Goal: Information Seeking & Learning: Learn about a topic

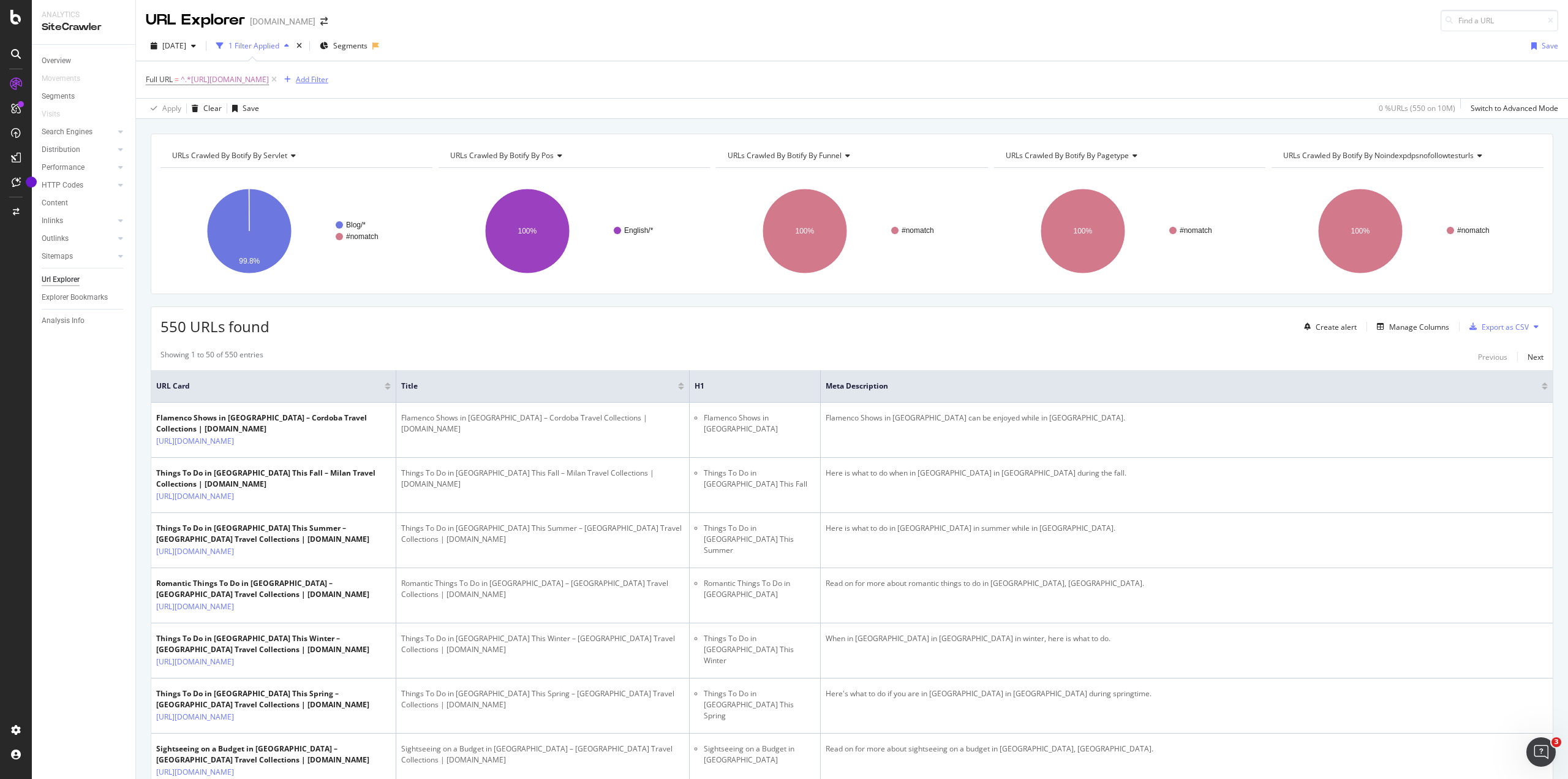
click at [328, 79] on div "Add Filter" at bounding box center [312, 79] width 32 height 11
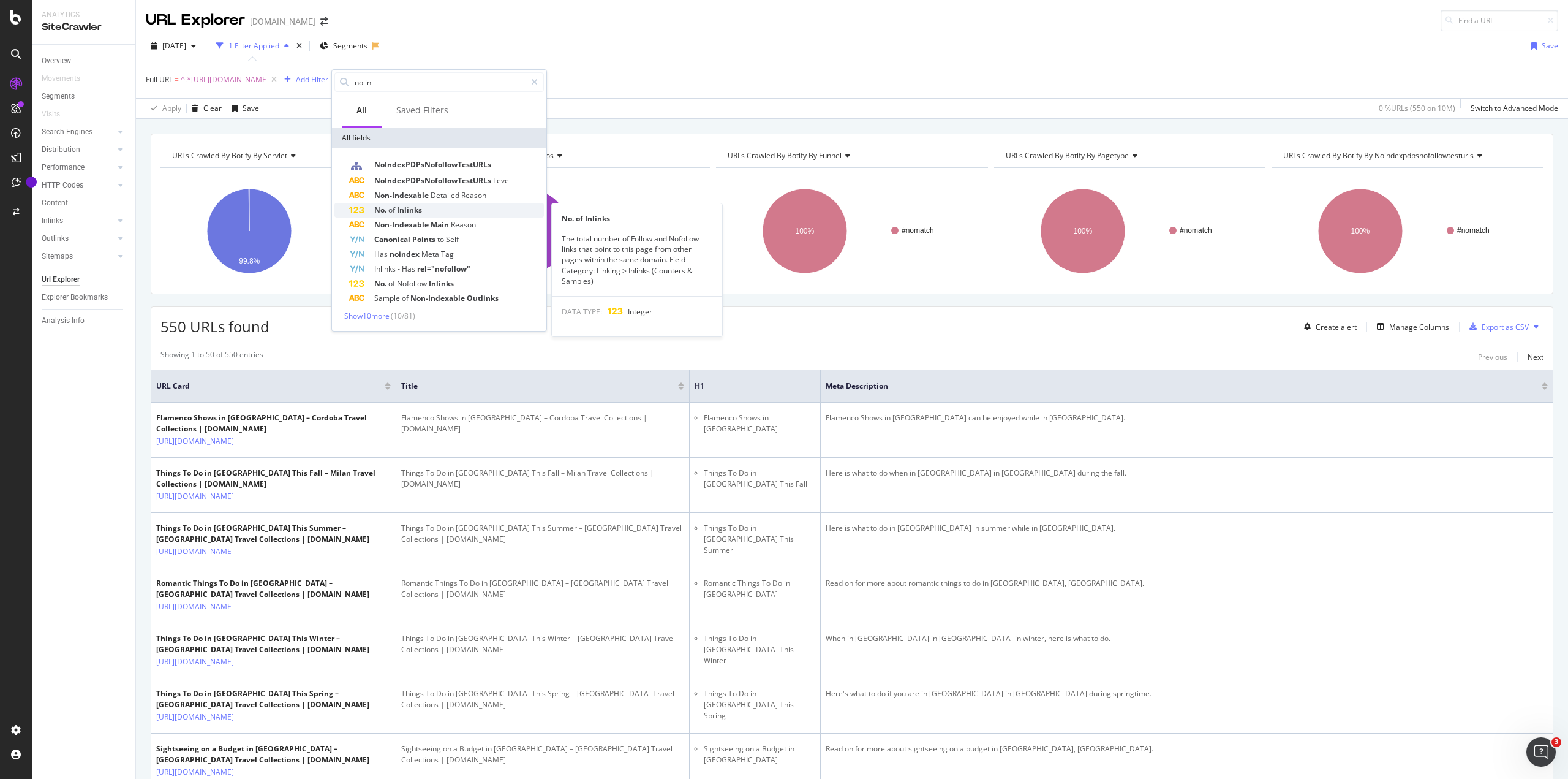
type input "no in"
click at [382, 204] on div "No. of Inlinks" at bounding box center [447, 210] width 195 height 15
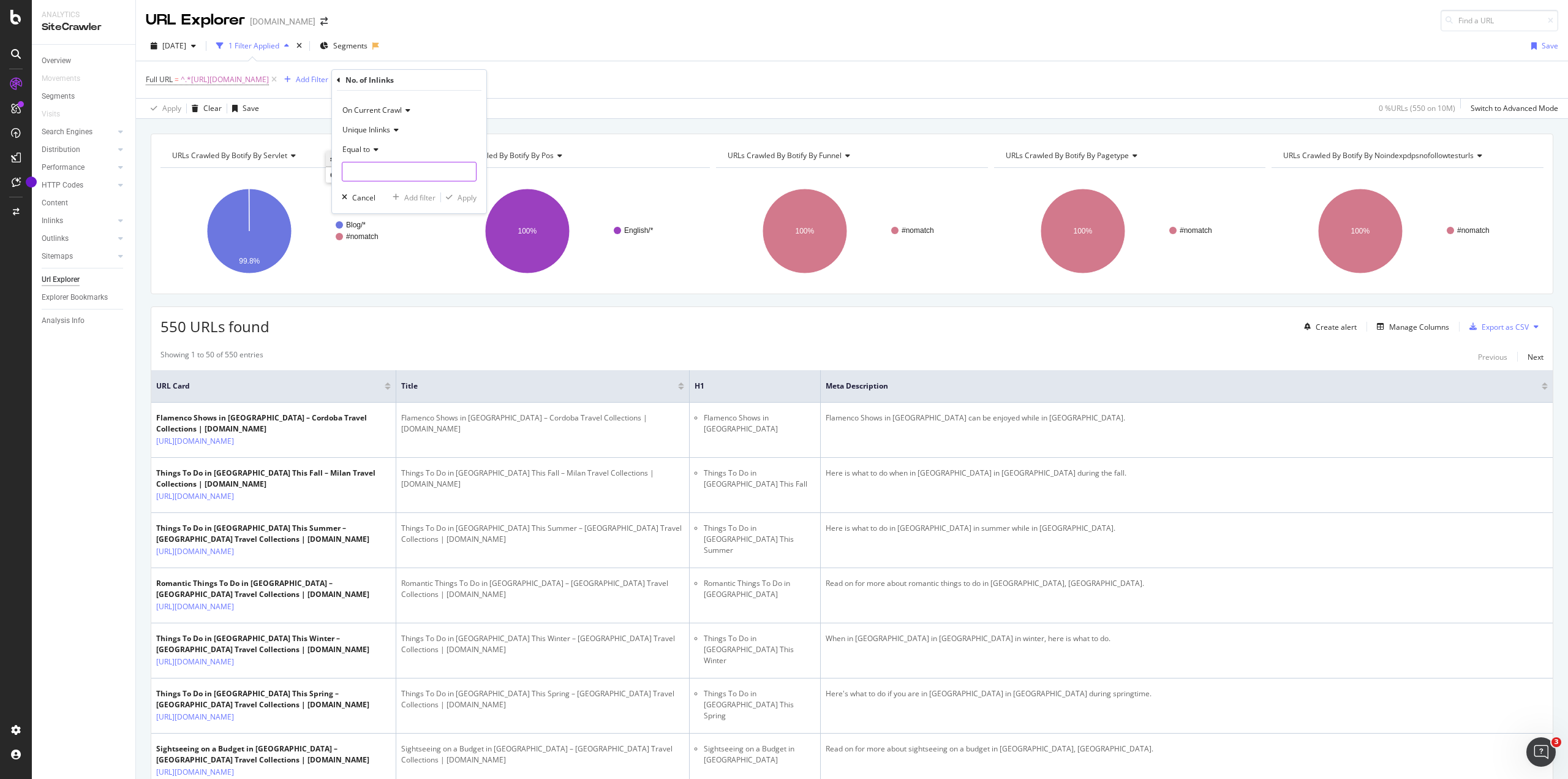
click at [394, 167] on input "number" at bounding box center [410, 171] width 135 height 20
click at [460, 175] on input "number" at bounding box center [410, 171] width 135 height 20
type input "1"
click at [468, 169] on input "1" at bounding box center [410, 171] width 135 height 20
click at [425, 165] on input "1" at bounding box center [410, 171] width 135 height 20
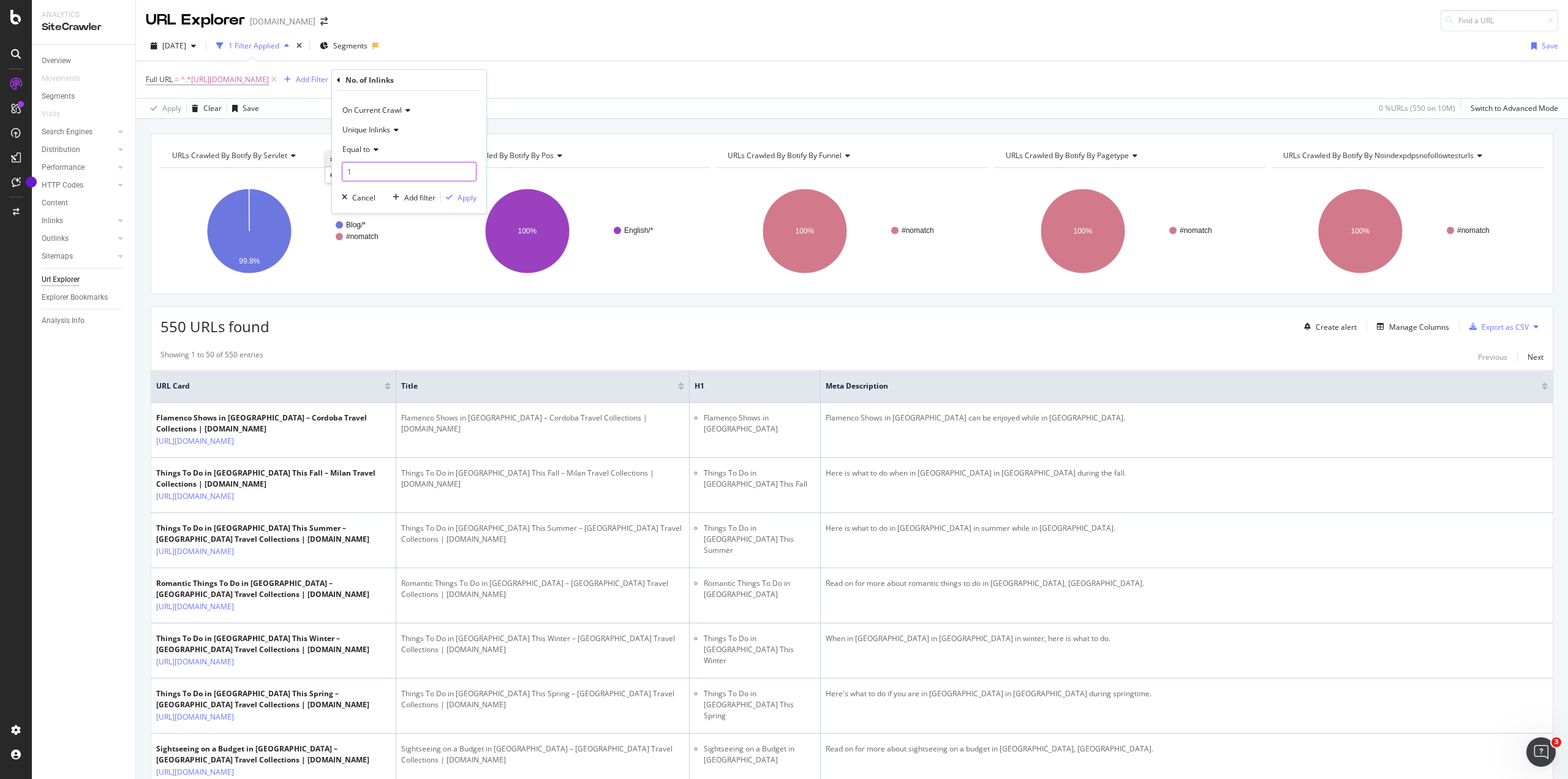
click at [425, 165] on input "1" at bounding box center [410, 171] width 135 height 20
type input "0"
click at [458, 195] on div "Apply" at bounding box center [466, 198] width 19 height 11
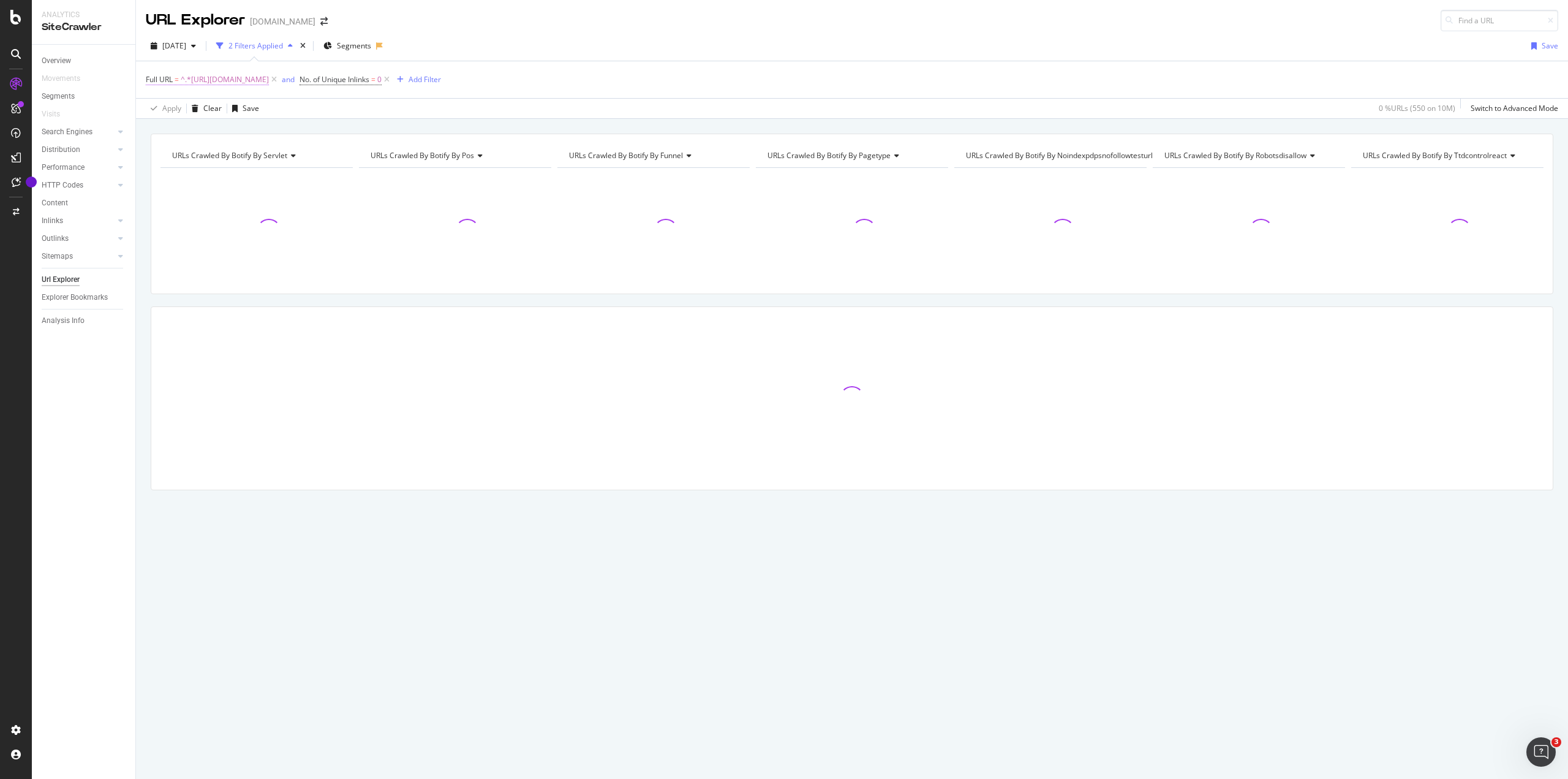
click at [269, 83] on span "^.*[URL][DOMAIN_NAME]" at bounding box center [224, 79] width 88 height 17
click at [688, 70] on div "Full URL = ^.*[URL][DOMAIN_NAME] and No. of Unique Inlinks = 0 Add Filter" at bounding box center [851, 80] width 1413 height 37
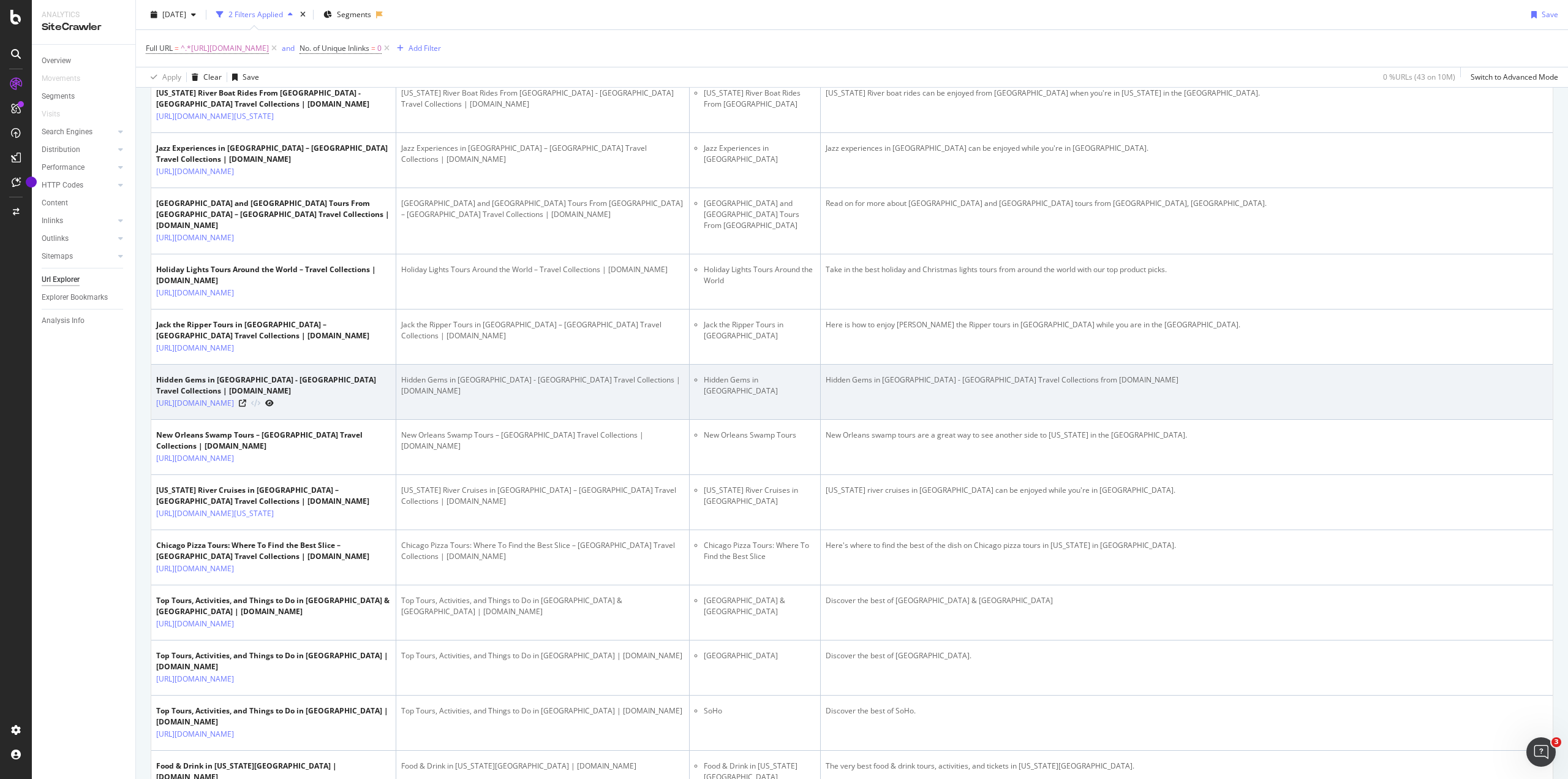
scroll to position [613, 0]
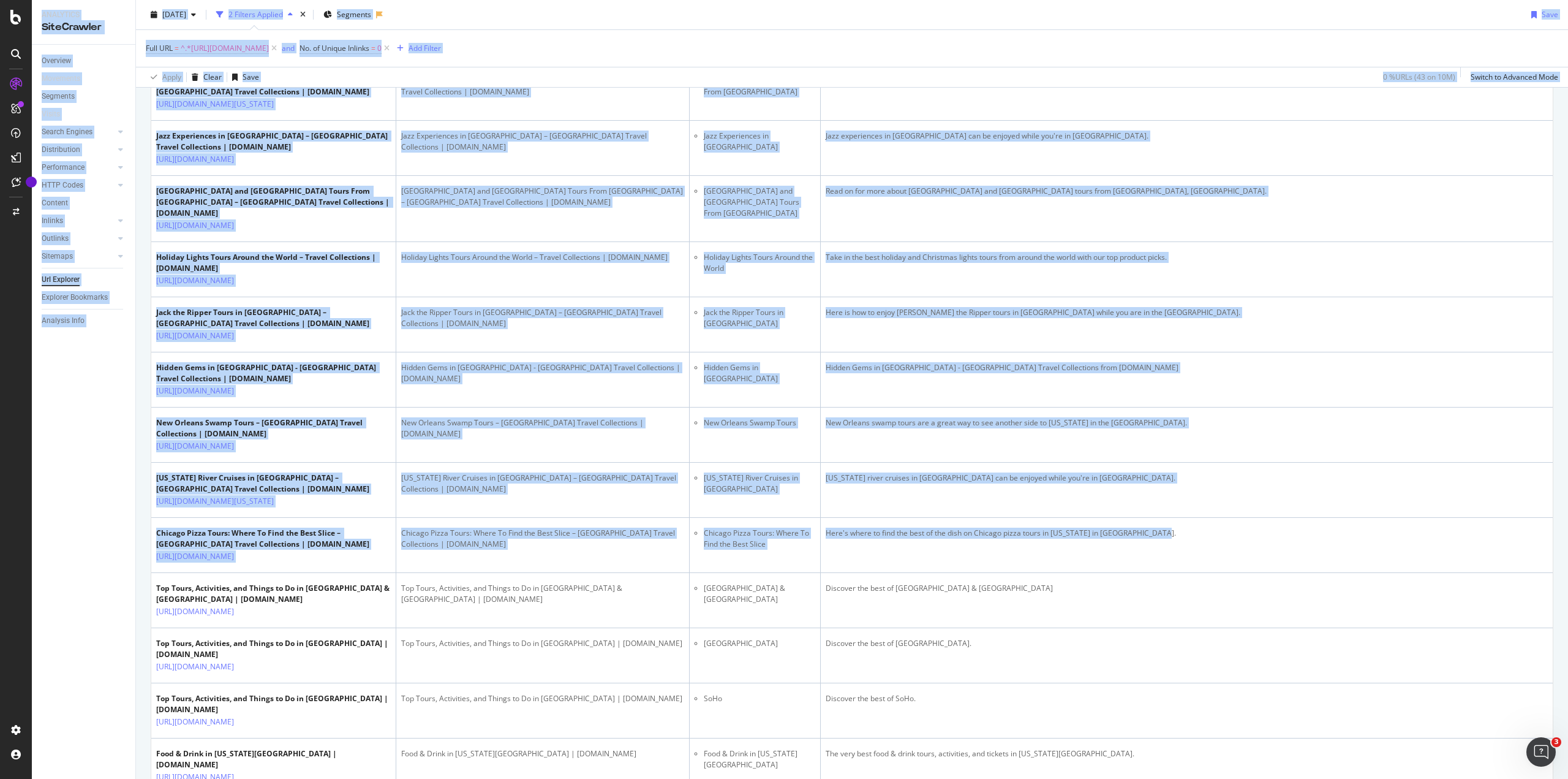
drag, startPoint x: 1313, startPoint y: 627, endPoint x: 1884, endPoint y: 618, distance: 571.1
click at [1567, 618] on html "Analytics SiteCrawler Overview Movements Segments Visits Search Engines Top Cha…" at bounding box center [784, 389] width 1568 height 779
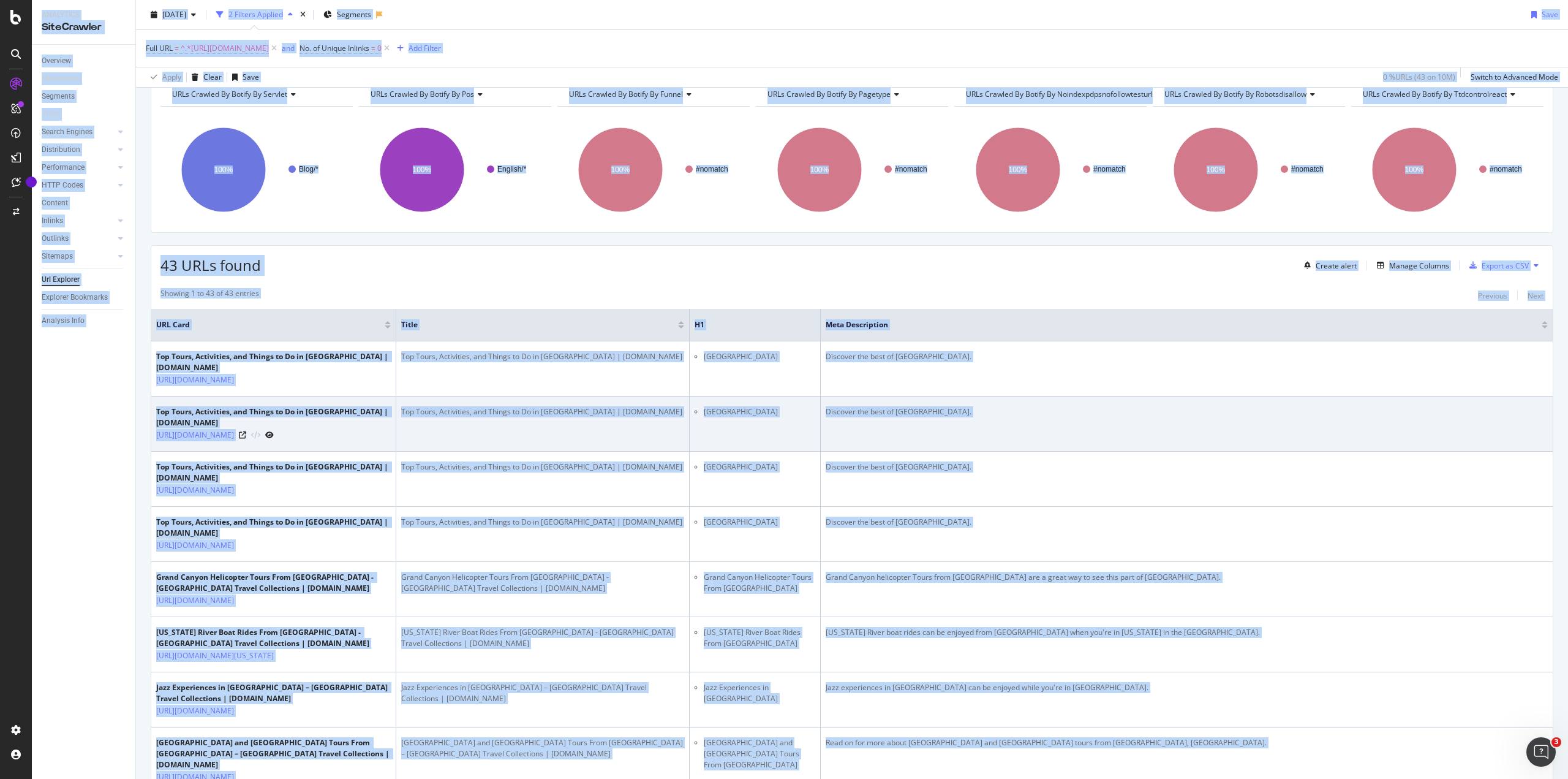
scroll to position [0, 0]
